Goal: Information Seeking & Learning: Learn about a topic

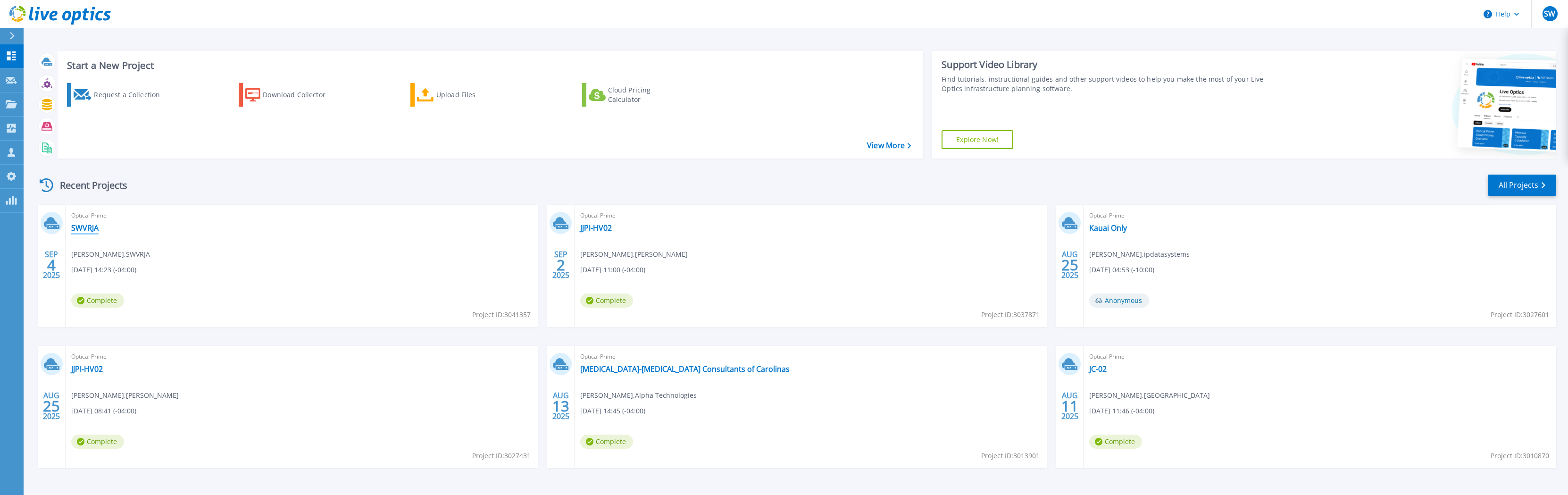
click at [86, 231] on link "SWVRJA" at bounding box center [85, 228] width 27 height 9
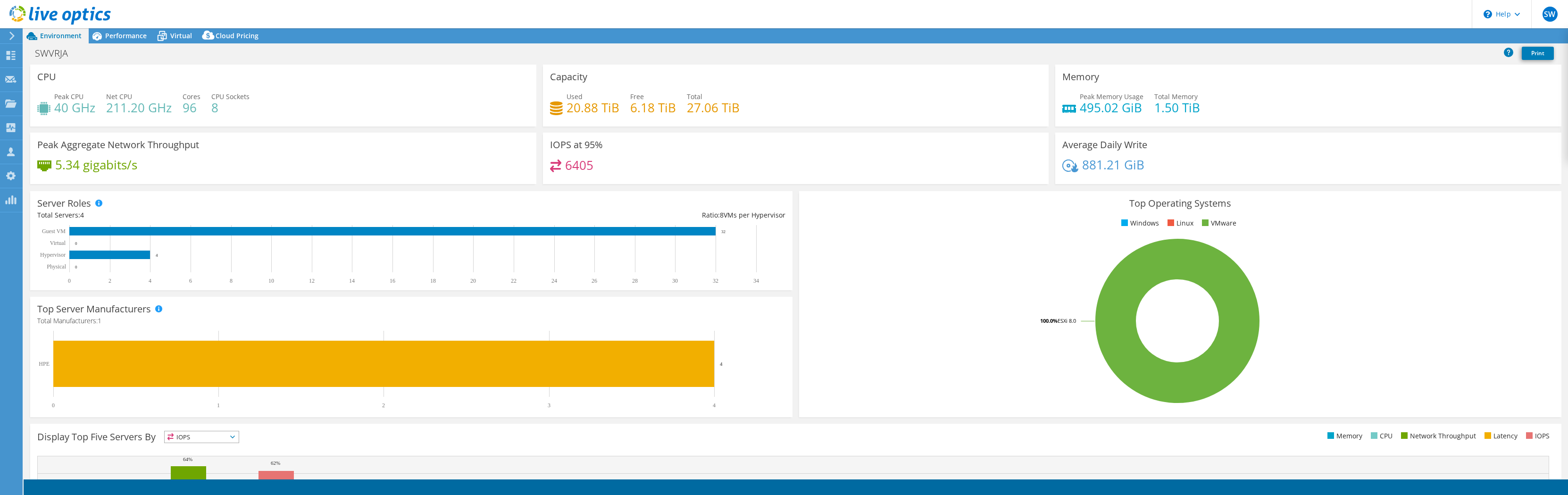
select select "USD"
click at [178, 37] on span "Virtual" at bounding box center [181, 35] width 22 height 9
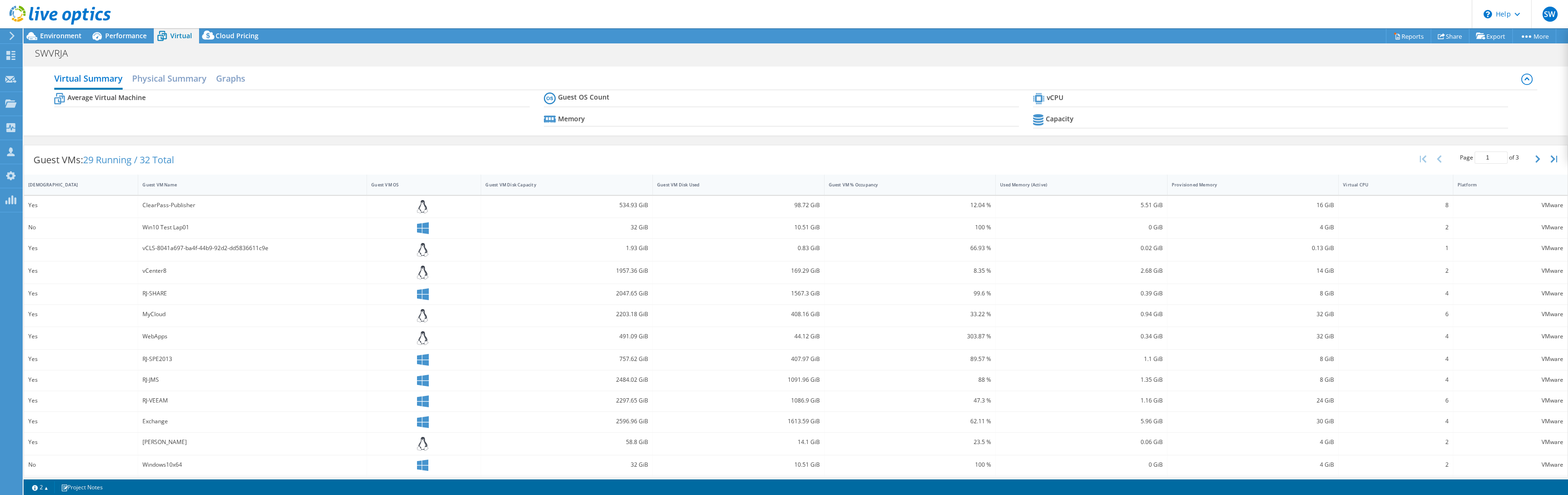
click at [160, 37] on icon at bounding box center [162, 36] width 16 height 16
click at [131, 38] on span "Performance" at bounding box center [126, 35] width 41 height 9
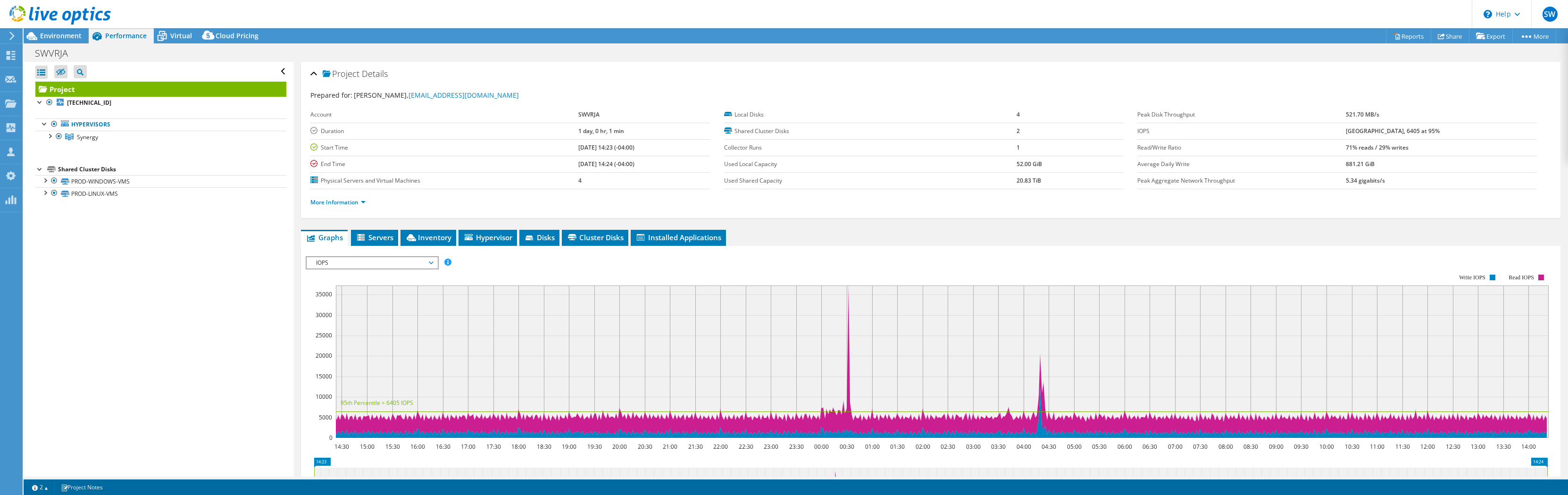
click at [367, 266] on span "IOPS" at bounding box center [371, 262] width 121 height 12
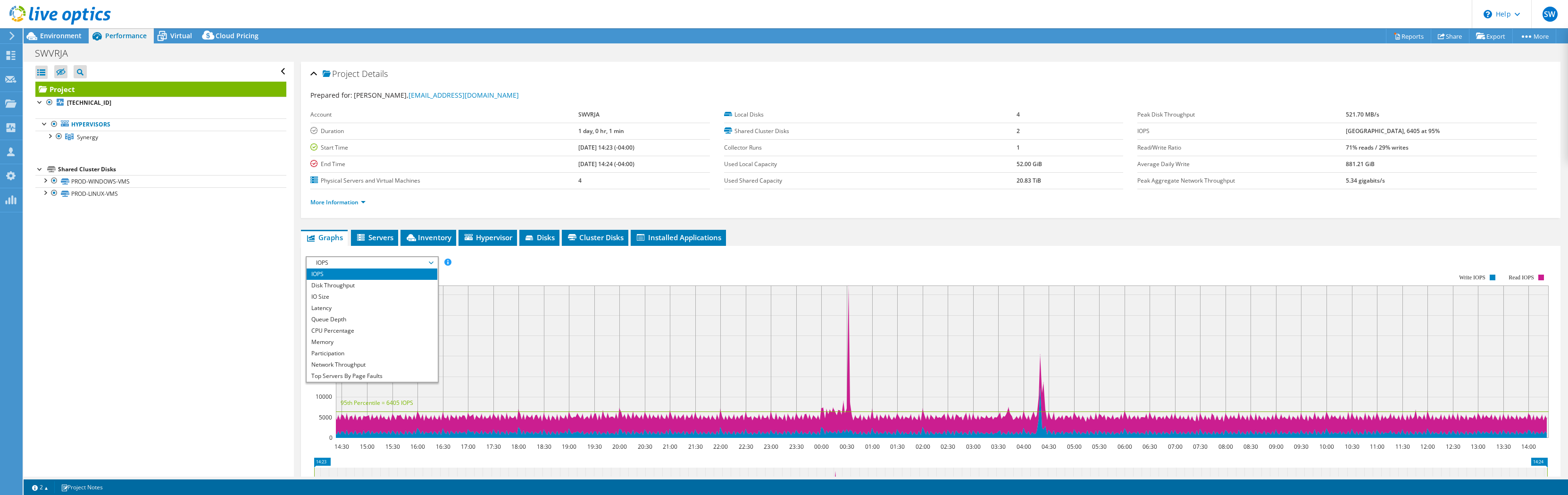
click at [519, 267] on rect at bounding box center [927, 356] width 1243 height 189
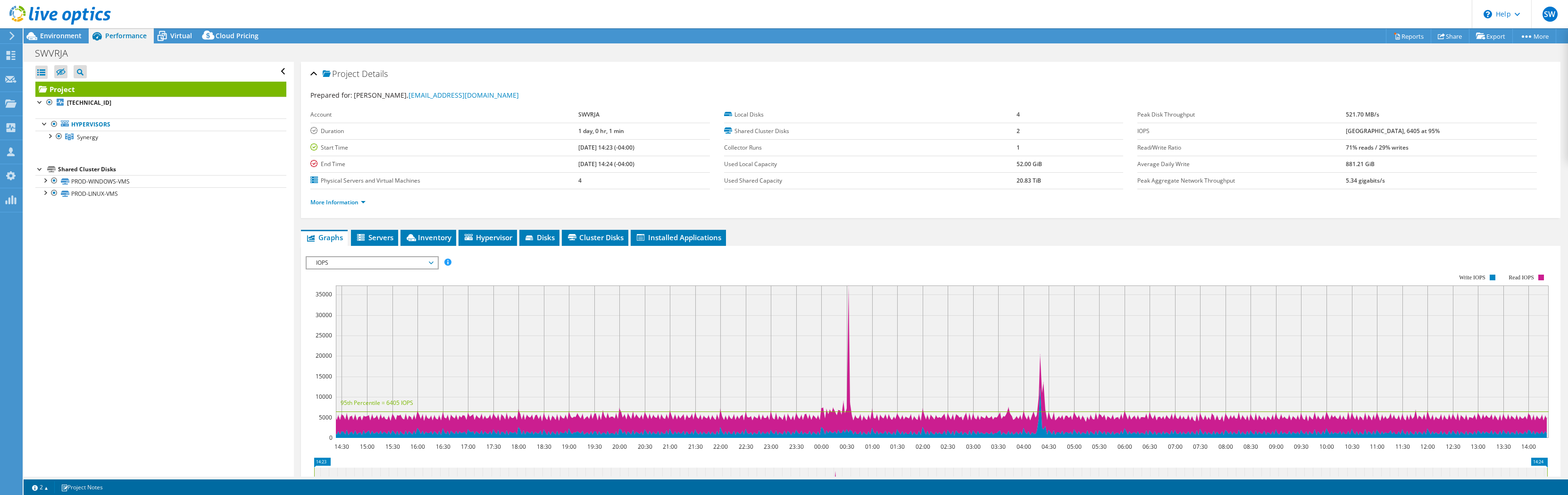
click at [380, 262] on span "IOPS" at bounding box center [371, 262] width 121 height 12
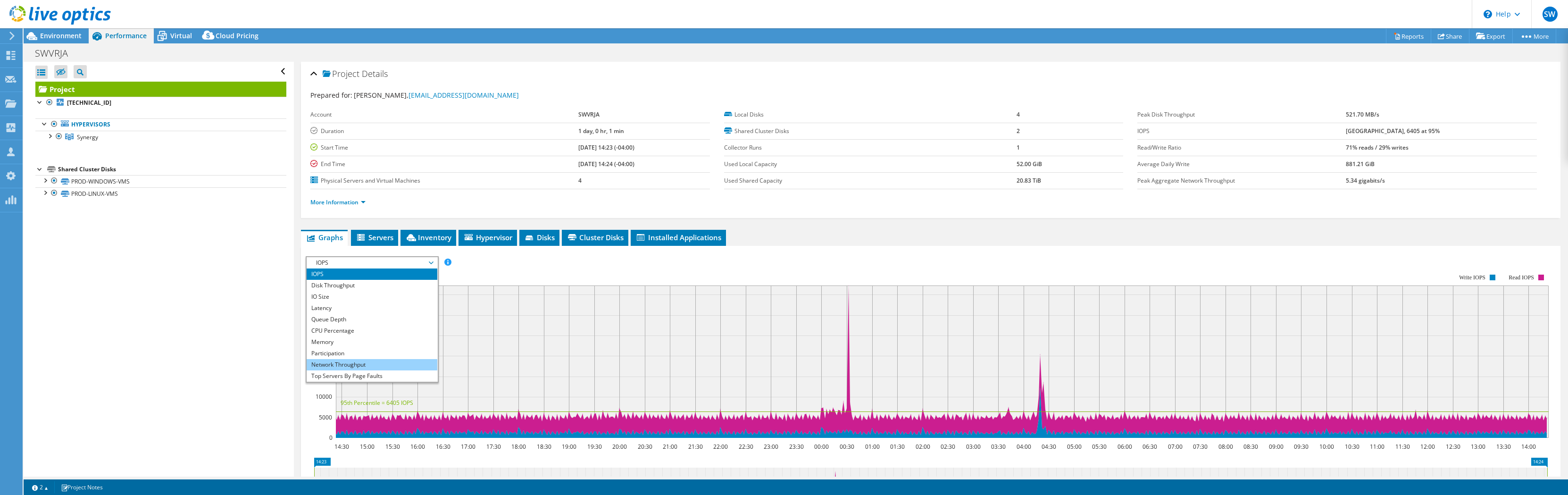
scroll to position [34, 0]
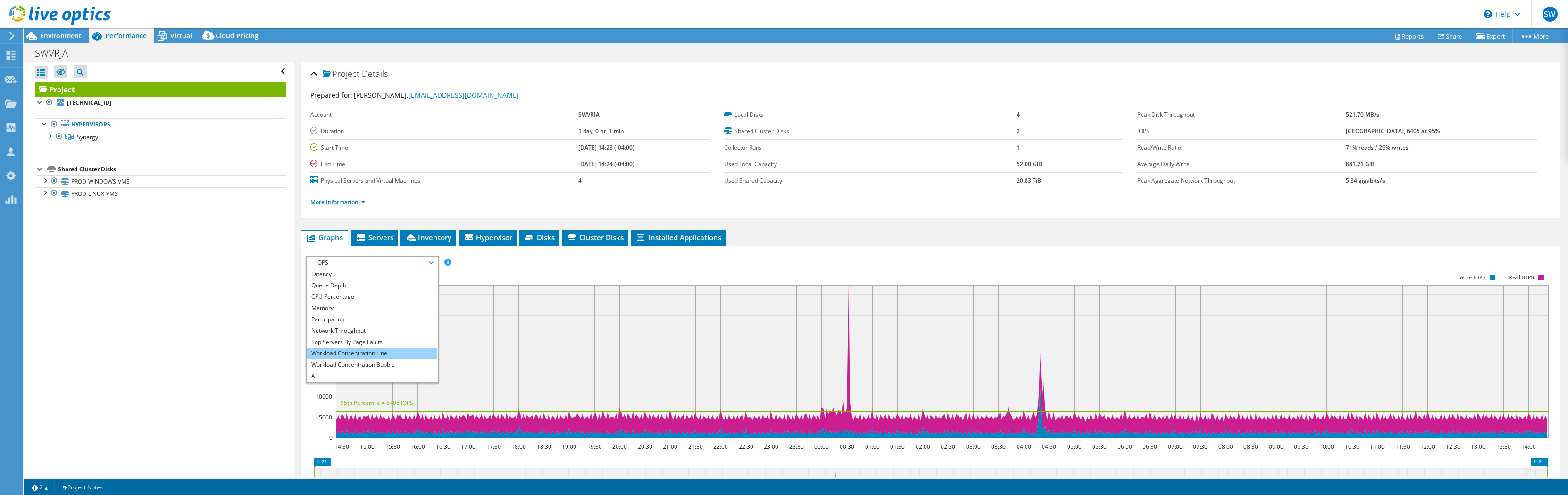
click at [359, 356] on li "Workload Concentration Line" at bounding box center [372, 353] width 131 height 12
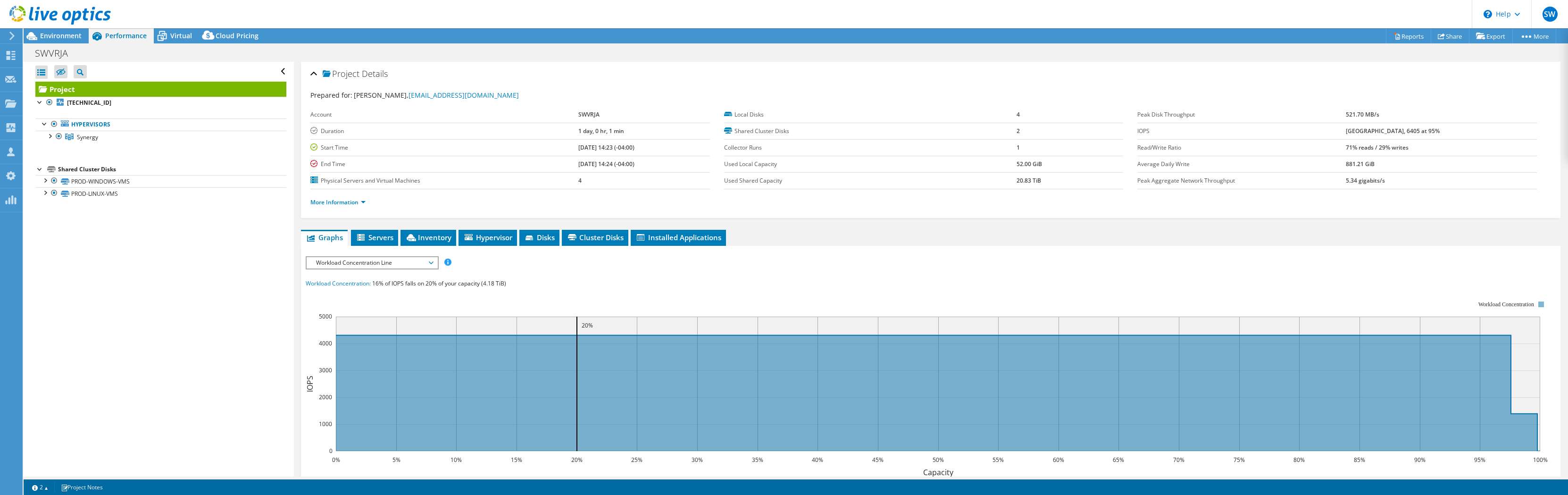
click at [514, 272] on div "IOPS Disk Throughput IO Size Latency Queue Depth CPU Percentage Memory Page Fau…" at bounding box center [931, 430] width 1250 height 349
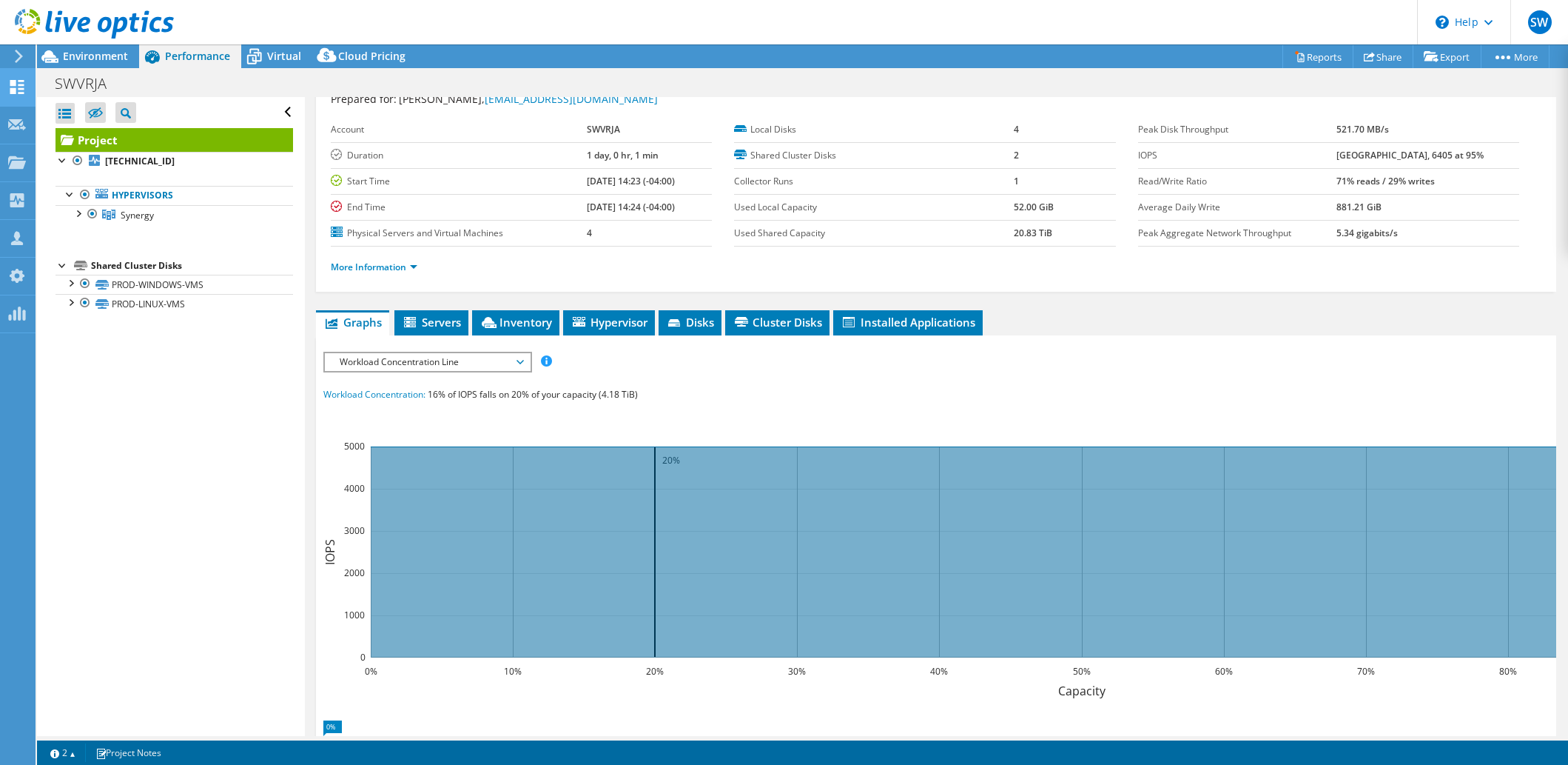
scroll to position [51, 0]
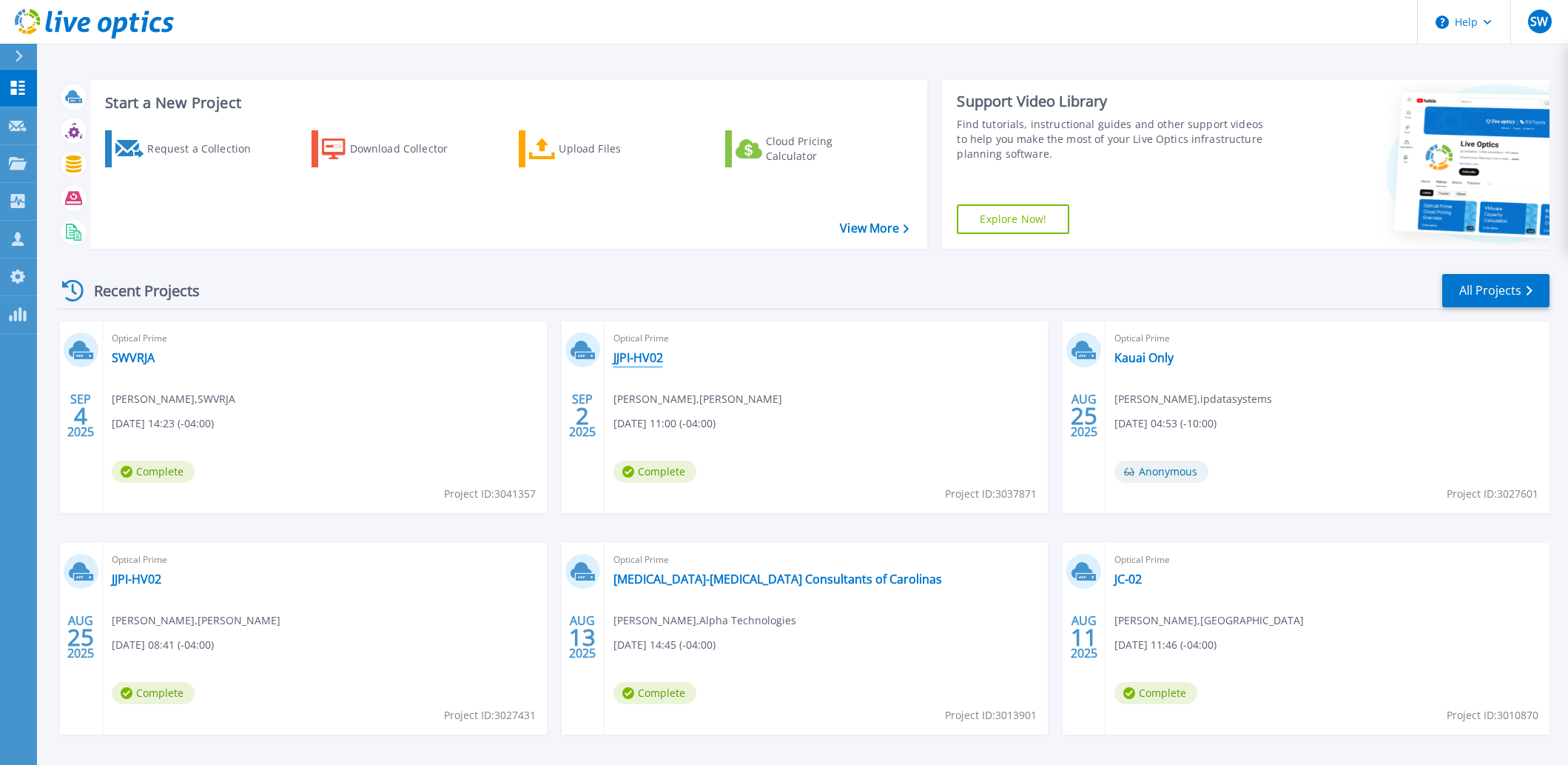
click at [628, 365] on link "JJPI-HV02" at bounding box center [638, 357] width 50 height 14
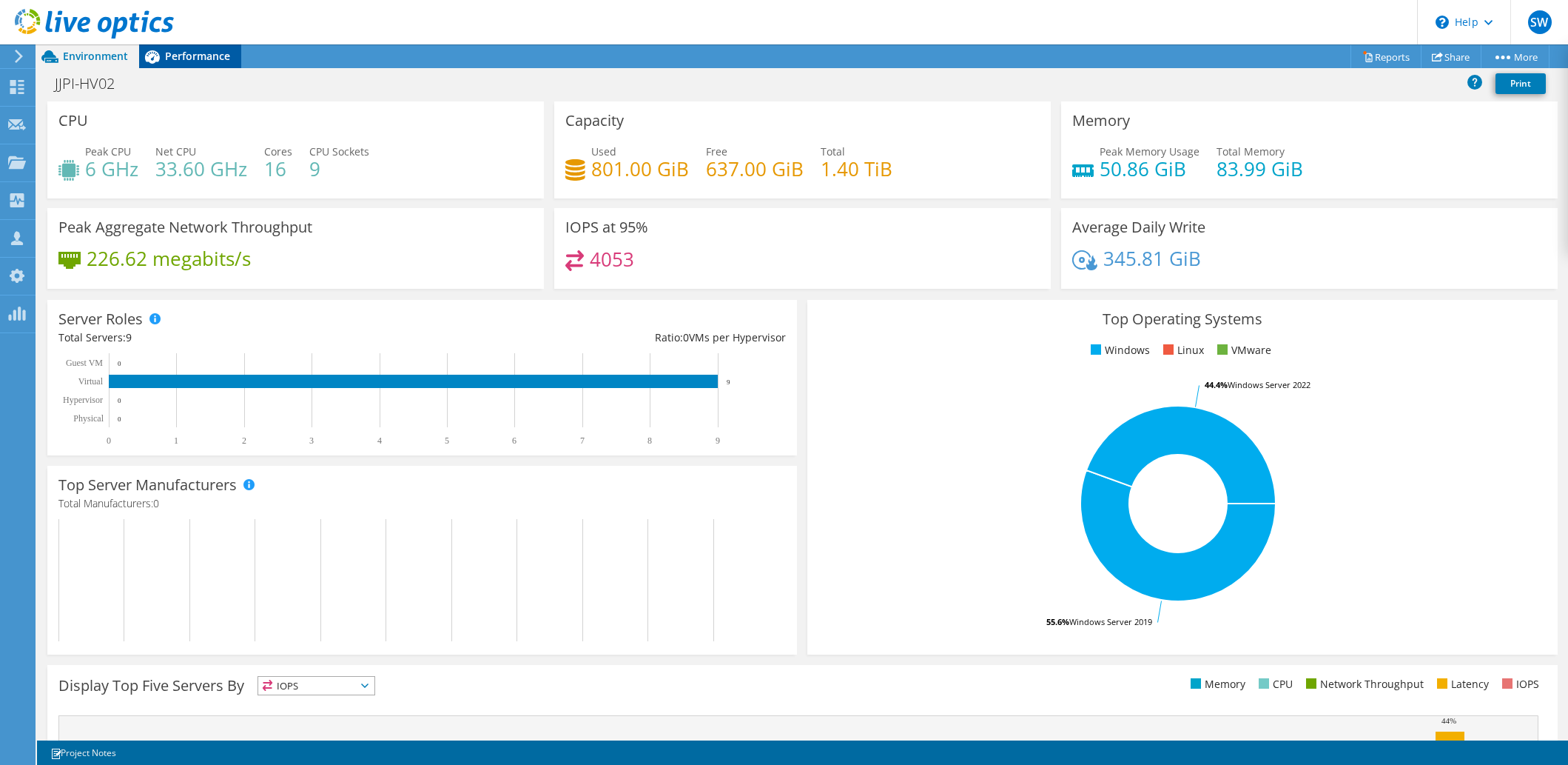
click at [191, 56] on span "Performance" at bounding box center [198, 55] width 65 height 14
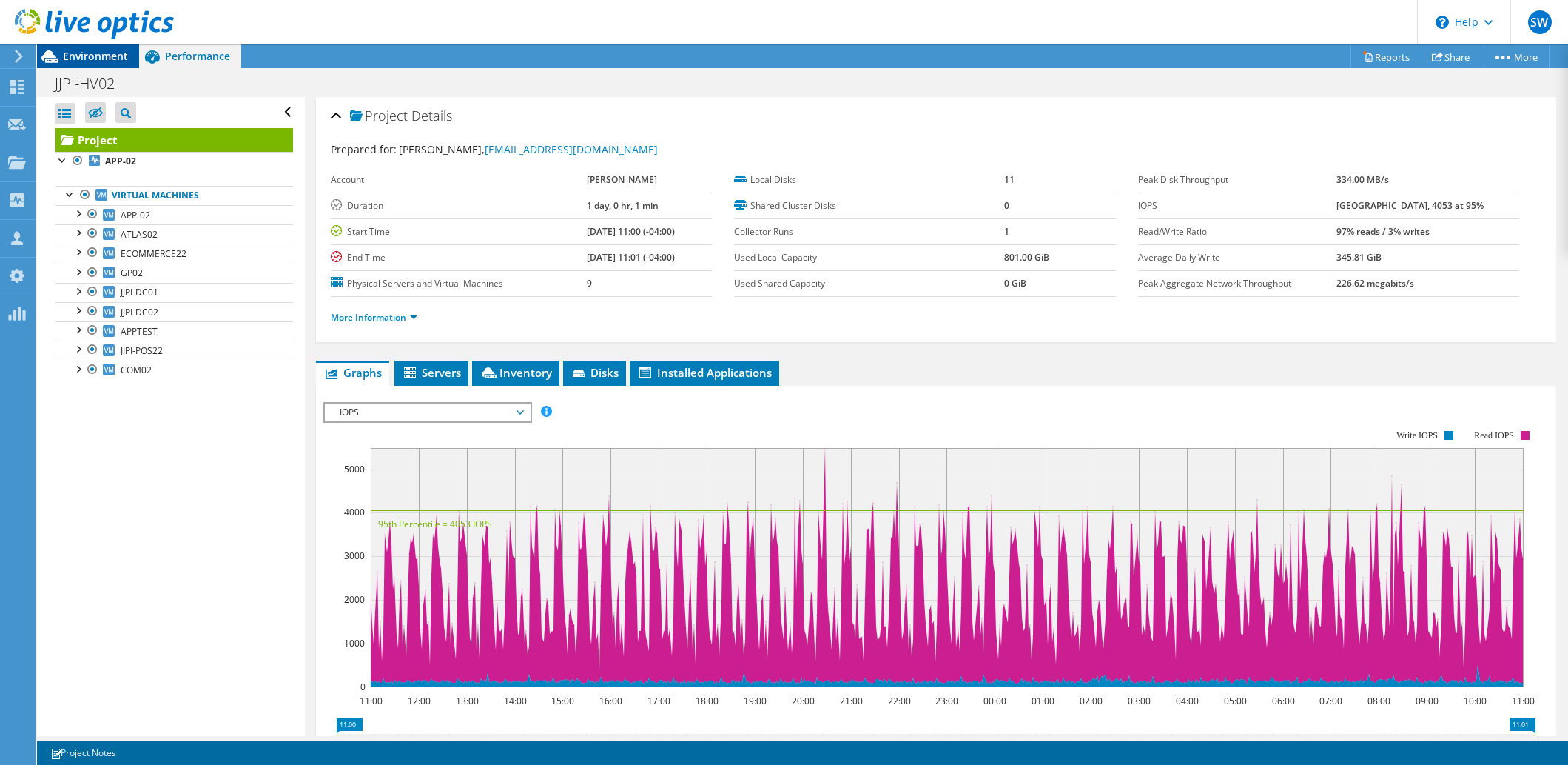
click at [100, 61] on span "Environment" at bounding box center [95, 55] width 65 height 14
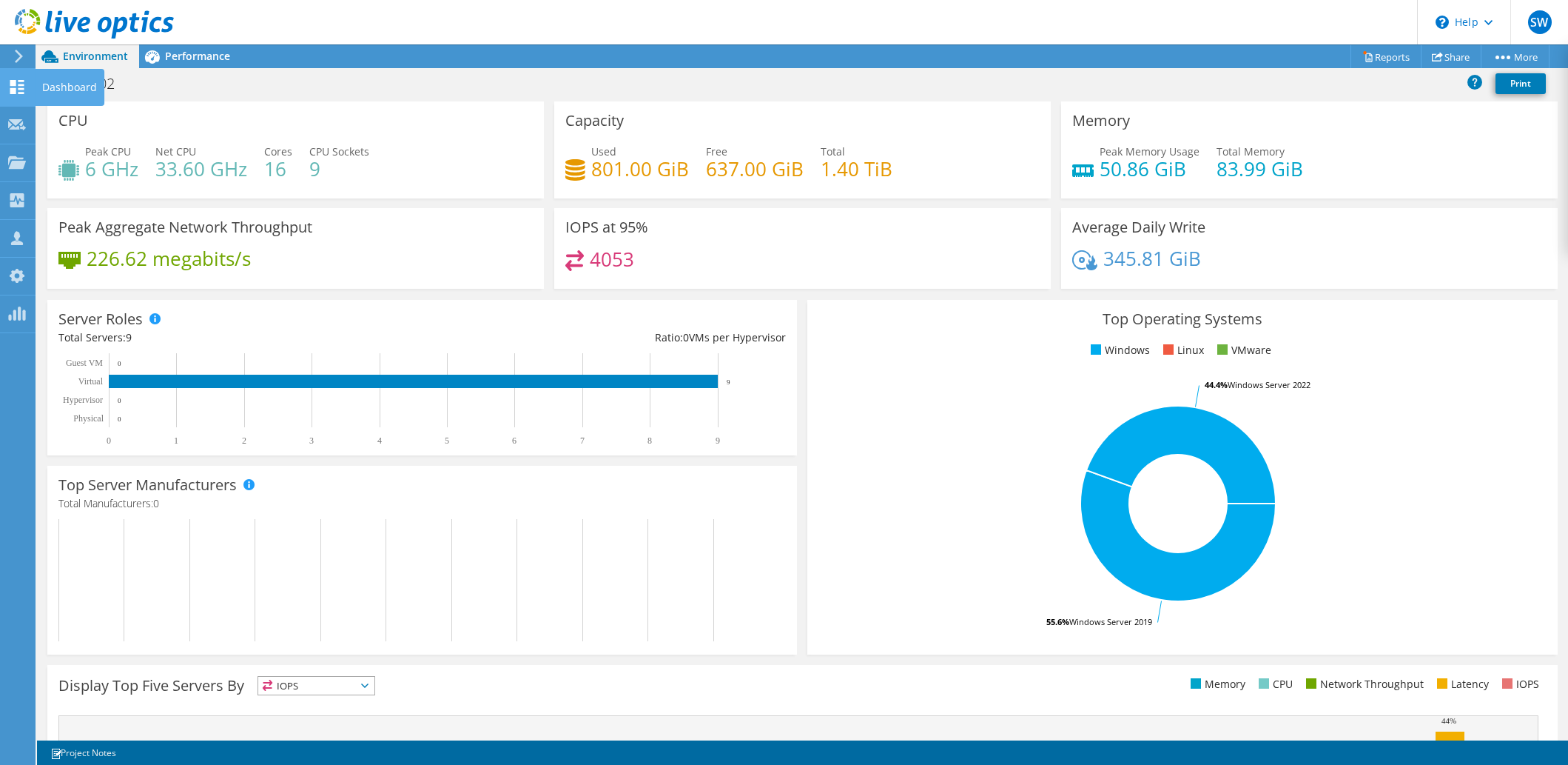
click at [14, 89] on use at bounding box center [17, 87] width 14 height 14
